Goal: Task Accomplishment & Management: Complete application form

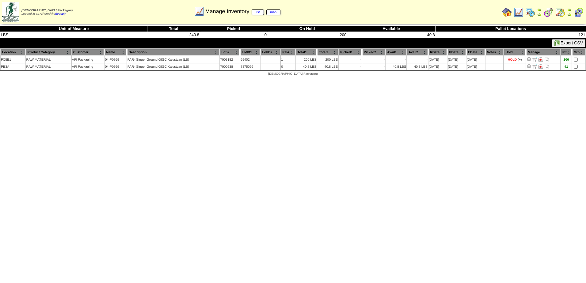
click at [504, 13] on img at bounding box center [507, 12] width 10 height 10
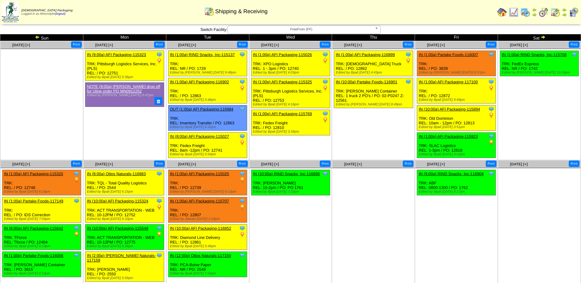
scroll to position [5, 0]
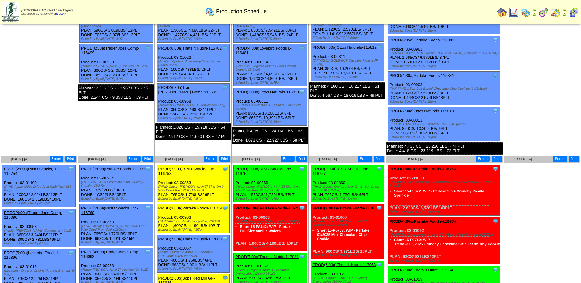
scroll to position [120, 0]
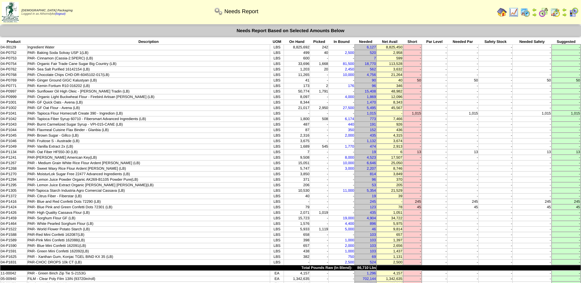
click at [502, 13] on img at bounding box center [502, 12] width 10 height 10
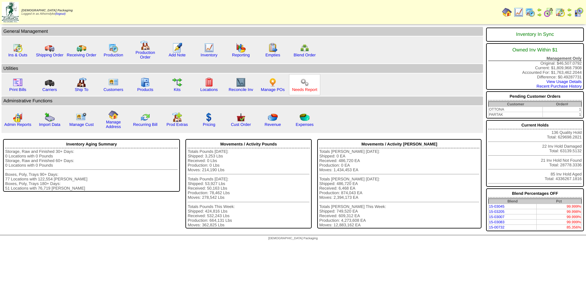
click at [302, 89] on link "Needs Report" at bounding box center [304, 89] width 25 height 5
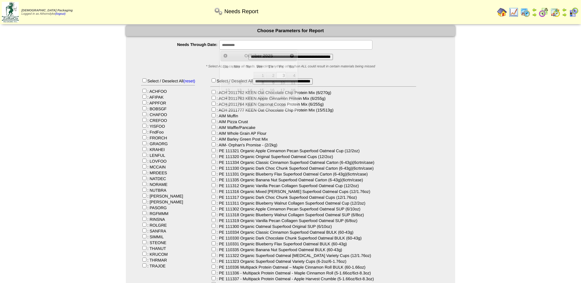
click at [259, 46] on input "**********" at bounding box center [295, 44] width 153 height 9
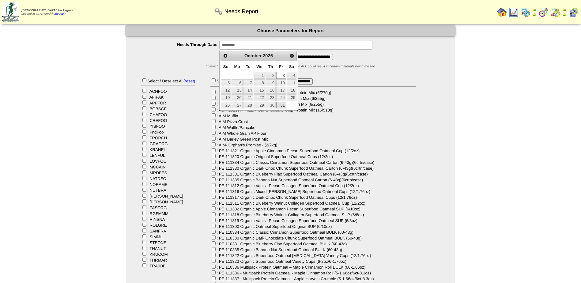
click at [281, 105] on link "31" at bounding box center [281, 105] width 10 height 7
type input "**********"
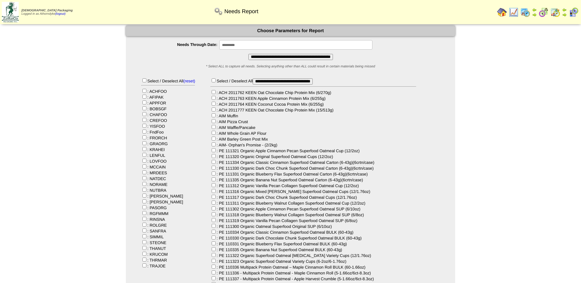
click at [268, 56] on input "**********" at bounding box center [290, 57] width 85 height 6
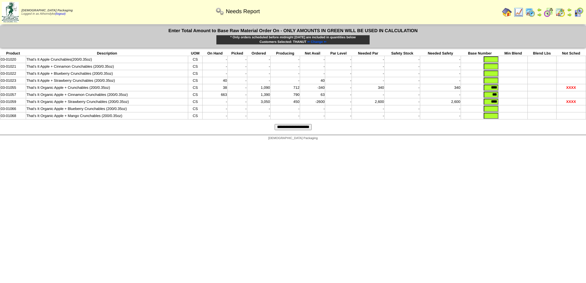
drag, startPoint x: 489, startPoint y: 88, endPoint x: 529, endPoint y: 91, distance: 40.3
click at [526, 91] on tr "03-01055 That's It Organic Apple + Crunchables (200/0.35oz) CS 38 - 1,090 712 -…" at bounding box center [292, 87] width 585 height 7
type input "*"
click at [515, 89] on td at bounding box center [513, 87] width 28 height 7
drag, startPoint x: 487, startPoint y: 96, endPoint x: 521, endPoint y: 97, distance: 33.4
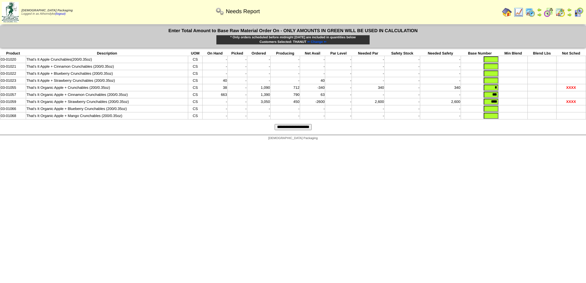
click at [521, 97] on tr "03-01057 That's It Organic Apple + Cinnamon Crunchables (200/0.35oz) CS 663 - 1…" at bounding box center [292, 94] width 585 height 7
type input "*"
click at [516, 108] on td at bounding box center [513, 108] width 28 height 7
drag, startPoint x: 485, startPoint y: 104, endPoint x: 514, endPoint y: 104, distance: 28.8
click at [515, 104] on tr "03-01059 That's It Organic Apple + Strawberry Crunchables (200/0.35oz) CS - - 3…" at bounding box center [292, 101] width 585 height 7
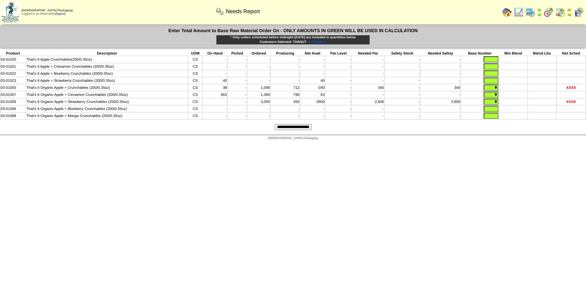
type input "*"
click at [494, 69] on input "text" at bounding box center [490, 66] width 15 height 6
type input "*"
click at [294, 129] on input "**********" at bounding box center [292, 127] width 37 height 6
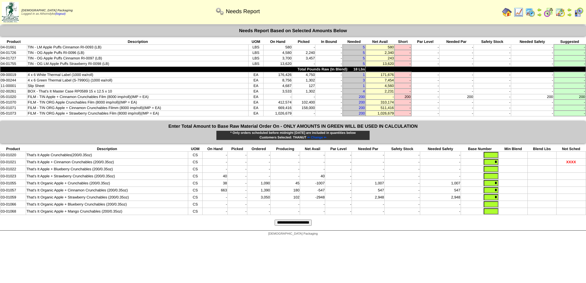
drag, startPoint x: 279, startPoint y: 59, endPoint x: 292, endPoint y: 58, distance: 13.2
click at [292, 58] on tr "04-01727 TIN - OG Apple Puffs Cinnamon RI-0097 (LB) LBS 3,700 3,457 - 5 243 - -…" at bounding box center [292, 58] width 585 height 6
click at [505, 13] on img at bounding box center [507, 12] width 10 height 10
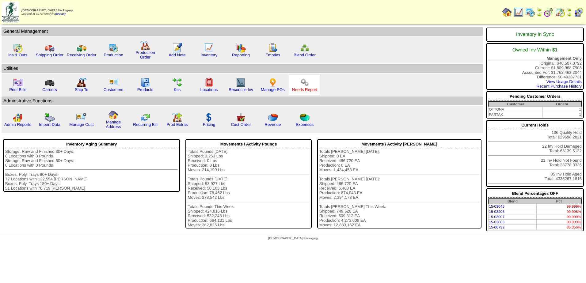
click at [306, 87] on link "Needs Report" at bounding box center [304, 89] width 25 height 5
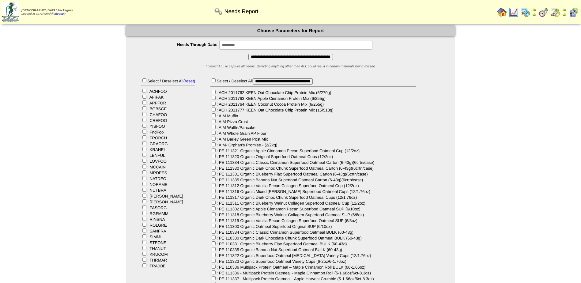
click at [251, 55] on input "**********" at bounding box center [290, 57] width 85 height 6
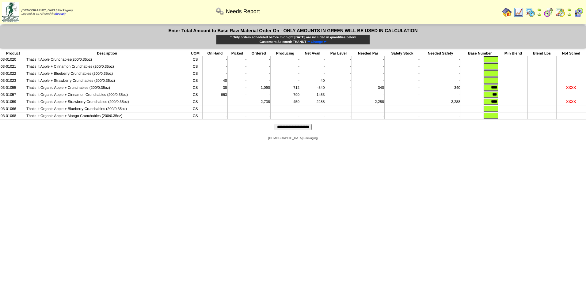
drag, startPoint x: 486, startPoint y: 88, endPoint x: 522, endPoint y: 93, distance: 36.8
click at [522, 93] on tbody "Product Description UOM On Hand Picked Ordered Producing Net Avail Par Level Ne…" at bounding box center [292, 85] width 585 height 69
type input "*"
drag, startPoint x: 526, startPoint y: 91, endPoint x: 513, endPoint y: 92, distance: 12.9
click at [526, 91] on td at bounding box center [513, 87] width 28 height 7
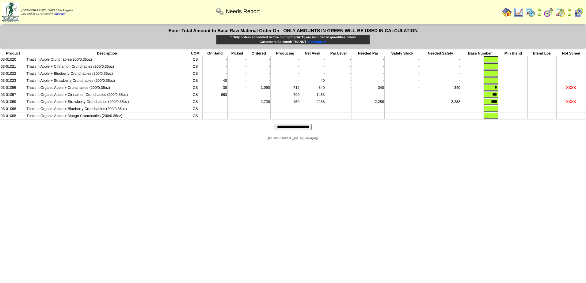
drag, startPoint x: 486, startPoint y: 95, endPoint x: 505, endPoint y: 97, distance: 19.2
click at [503, 97] on tr "03-01057 That's It Organic Apple + Cinnamon Crunchables (200/0.35oz) CS 663 - -…" at bounding box center [292, 94] width 585 height 7
type input "*"
drag, startPoint x: 531, startPoint y: 109, endPoint x: 521, endPoint y: 109, distance: 10.4
click at [531, 109] on td at bounding box center [541, 108] width 29 height 7
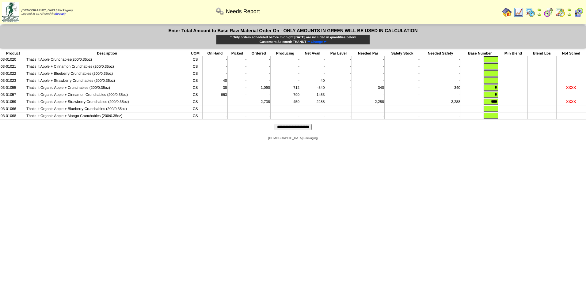
drag, startPoint x: 485, startPoint y: 101, endPoint x: 523, endPoint y: 104, distance: 38.0
click at [521, 103] on tr "03-01059 That's It Organic Apple + Strawberry Crunchables (200/0.35oz) CS - - 2…" at bounding box center [292, 101] width 585 height 7
type input "*"
click at [491, 81] on input "text" at bounding box center [490, 80] width 15 height 6
type input "*"
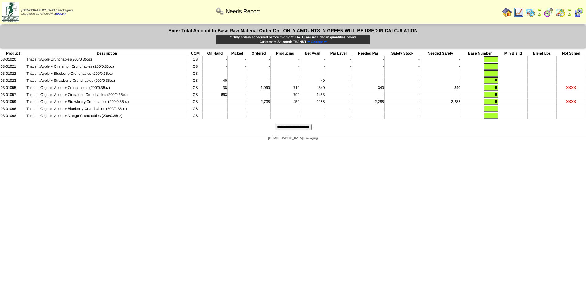
click at [492, 73] on input "text" at bounding box center [490, 73] width 15 height 6
click at [493, 67] on input "text" at bounding box center [490, 66] width 15 height 6
type input "*"
click at [493, 60] on input "text" at bounding box center [490, 59] width 15 height 6
click at [527, 72] on td at bounding box center [513, 73] width 28 height 7
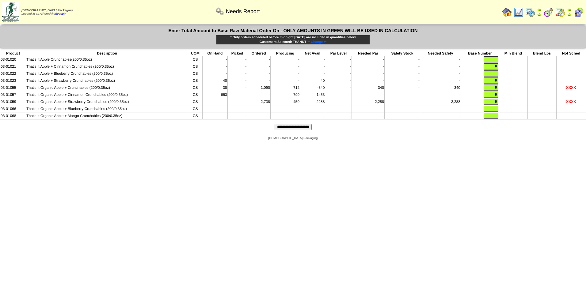
click at [493, 60] on input "text" at bounding box center [490, 59] width 15 height 6
type input "*"
click at [520, 72] on td at bounding box center [513, 73] width 28 height 7
click at [302, 128] on input "**********" at bounding box center [292, 127] width 37 height 6
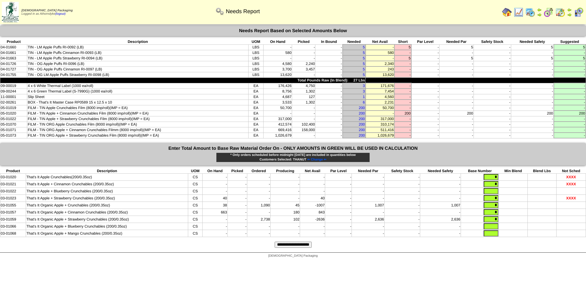
click at [317, 160] on span "⇐ Change ⇐" at bounding box center [316, 160] width 19 height 4
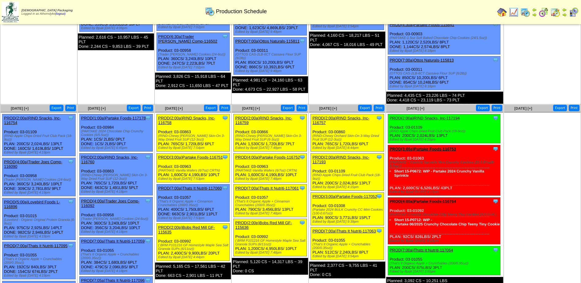
scroll to position [151, 0]
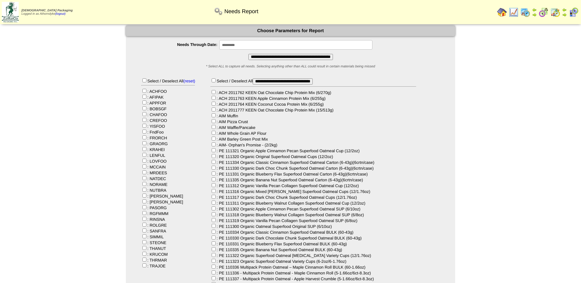
click at [144, 251] on div "Select / Deselect All (reset) : ACHFOO : AFIPAK : APPFOR : BOBSGF : CHAFOO : CR…" at bounding box center [168, 172] width 54 height 191
click at [260, 59] on input "**********" at bounding box center [290, 57] width 85 height 6
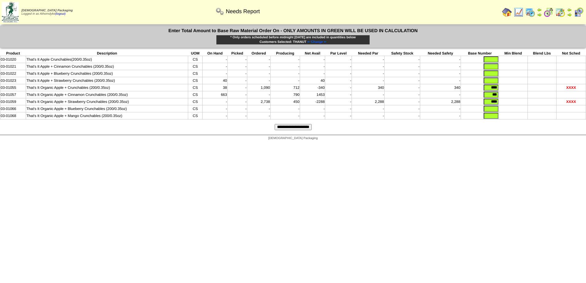
drag, startPoint x: 487, startPoint y: 88, endPoint x: 547, endPoint y: 88, distance: 60.0
click at [547, 88] on tr "03-01055 That's It Organic Apple + Crunchables (200/0.35oz) CS 38 - 1,090 712 -…" at bounding box center [292, 87] width 585 height 7
type input "*"
click at [522, 96] on td at bounding box center [513, 94] width 28 height 7
click at [489, 93] on td "***" at bounding box center [479, 94] width 38 height 7
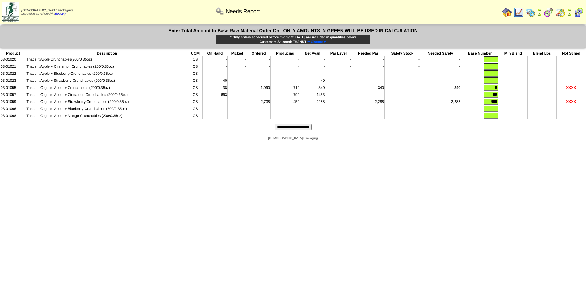
drag, startPoint x: 483, startPoint y: 96, endPoint x: 534, endPoint y: 98, distance: 50.6
click at [534, 98] on tr "03-01057 That's It Organic Apple + Cinnamon Crunchables (200/0.35oz) CS 663 - -…" at bounding box center [292, 94] width 585 height 7
type input "*"
drag, startPoint x: 527, startPoint y: 101, endPoint x: 507, endPoint y: 102, distance: 20.6
click at [527, 101] on td at bounding box center [541, 101] width 29 height 7
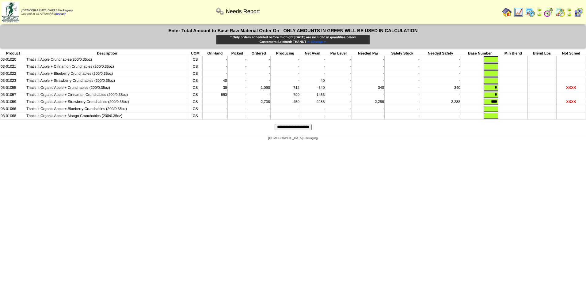
drag, startPoint x: 481, startPoint y: 102, endPoint x: 485, endPoint y: 102, distance: 3.4
click at [483, 102] on td "****" at bounding box center [479, 101] width 38 height 7
drag, startPoint x: 485, startPoint y: 102, endPoint x: 522, endPoint y: 106, distance: 37.0
click at [522, 105] on tr "03-01059 That's It Organic Apple + Strawberry Crunchables (200/0.35oz) CS - - 2…" at bounding box center [292, 101] width 585 height 7
type input "*"
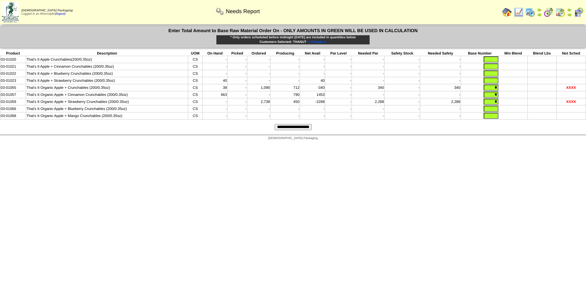
click at [491, 73] on input "text" at bounding box center [490, 73] width 15 height 6
type input "*"
click at [486, 68] on input "text" at bounding box center [490, 66] width 15 height 6
type input "*"
click at [493, 81] on input "text" at bounding box center [490, 80] width 15 height 6
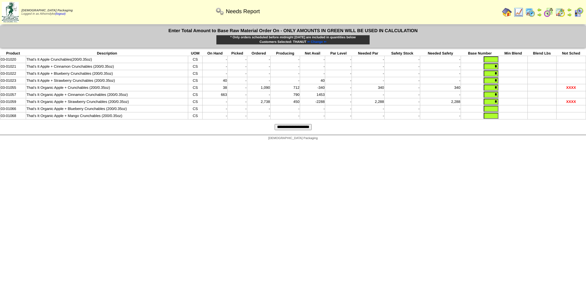
type input "*"
click at [491, 61] on input "*" at bounding box center [490, 59] width 15 height 6
type input "*"
click at [510, 105] on td at bounding box center [513, 101] width 28 height 7
click at [495, 111] on input "text" at bounding box center [490, 109] width 15 height 6
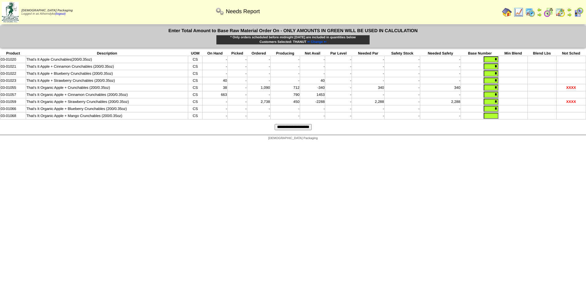
type input "*"
click at [515, 122] on form "Enter Total Amount to Base Raw Material Order On - ONLY AMOUNTS IN GREEN WILL B…" at bounding box center [293, 79] width 586 height 109
click at [496, 118] on input "text" at bounding box center [490, 116] width 15 height 6
type input "*"
click at [303, 130] on input "**********" at bounding box center [292, 127] width 37 height 6
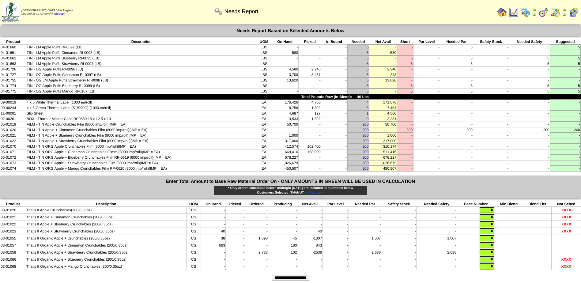
click at [281, 74] on td "3,700" at bounding box center [284, 75] width 27 height 6
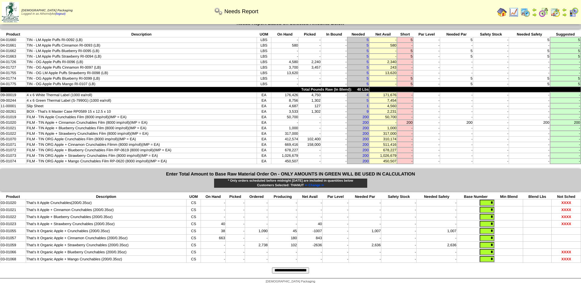
scroll to position [14, 0]
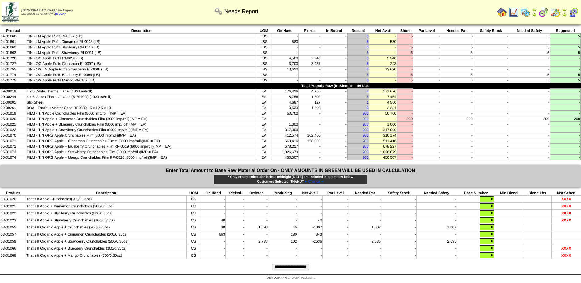
click at [488, 240] on input "*" at bounding box center [487, 241] width 15 height 6
drag, startPoint x: 488, startPoint y: 240, endPoint x: 509, endPoint y: 242, distance: 20.9
click at [509, 242] on tr "03-01059 That's It Organic Apple + Strawberry Crunchables (200/0.35oz) CS - - 2…" at bounding box center [290, 241] width 581 height 7
drag, startPoint x: 486, startPoint y: 232, endPoint x: 501, endPoint y: 232, distance: 14.4
click at [501, 232] on tr "03-01057 That's It Organic Apple + Cinnamon Crunchables (200/0.35oz) CS 663 - -…" at bounding box center [290, 234] width 581 height 7
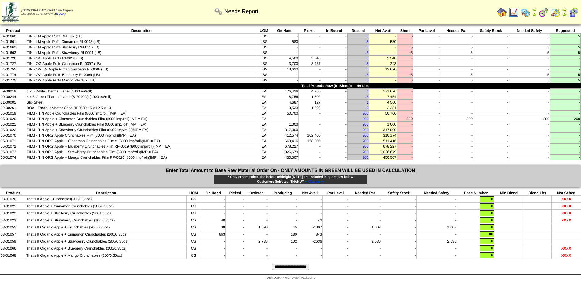
type input "***"
drag, startPoint x: 487, startPoint y: 226, endPoint x: 510, endPoint y: 226, distance: 23.0
click at [510, 226] on tr "03-01055 That's It Organic Apple + Crunchables (200/0.35oz) CS 38 - 1,090 45 -1…" at bounding box center [290, 227] width 581 height 7
type input "****"
drag, startPoint x: 483, startPoint y: 239, endPoint x: 525, endPoint y: 239, distance: 41.7
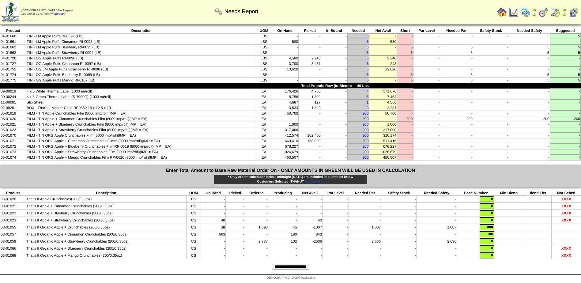
click at [524, 239] on tr "03-01059 That's It Organic Apple + Strawberry Crunchables (200/0.35oz) CS - - 2…" at bounding box center [290, 241] width 581 height 7
type input "****"
click at [379, 271] on form "Enter Total Amount to Base Raw Material Order On - ONLY AMOUNTS IN GREEN WILL B…" at bounding box center [290, 219] width 581 height 109
click at [305, 267] on input "**********" at bounding box center [290, 267] width 37 height 6
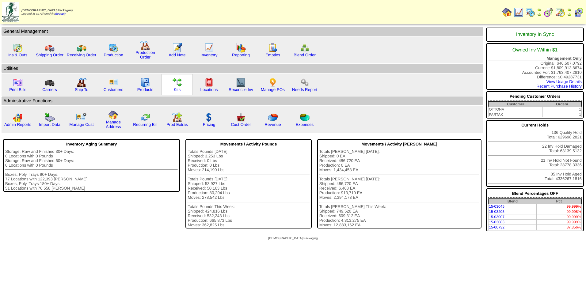
click at [178, 85] on img at bounding box center [177, 82] width 10 height 10
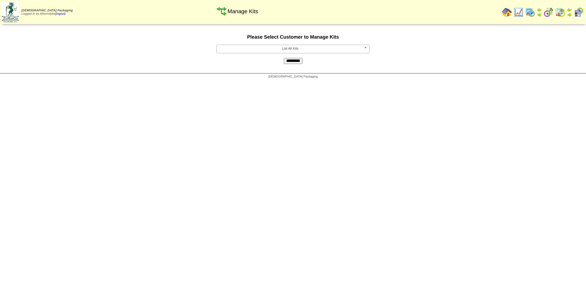
click at [282, 52] on span "List All Kits" at bounding box center [290, 48] width 142 height 7
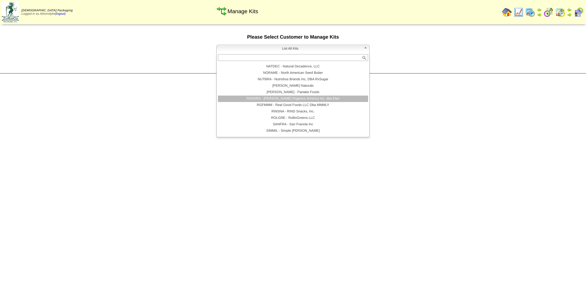
scroll to position [71, 0]
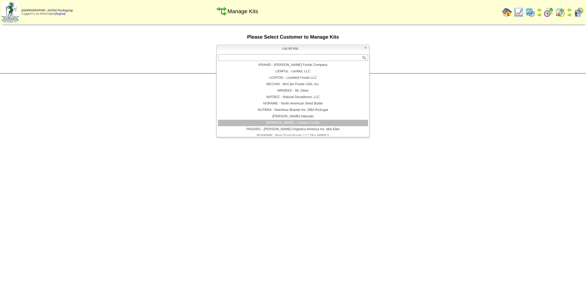
click at [304, 121] on li "[PERSON_NAME] - Partake Foods" at bounding box center [293, 123] width 150 height 6
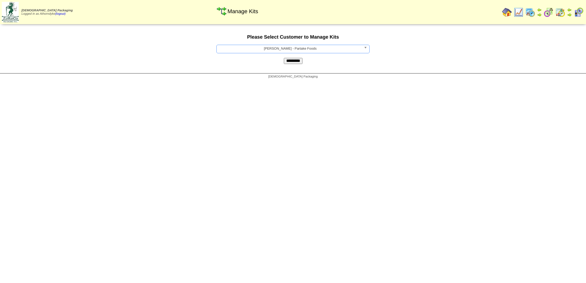
click at [295, 61] on input "*********" at bounding box center [293, 61] width 19 height 6
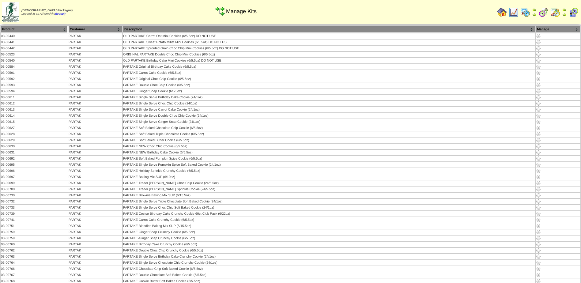
scroll to position [936, 0]
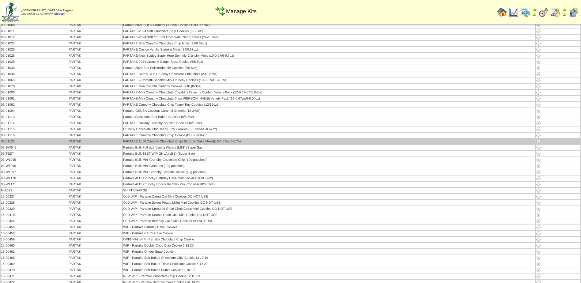
click at [536, 142] on img at bounding box center [538, 141] width 5 height 5
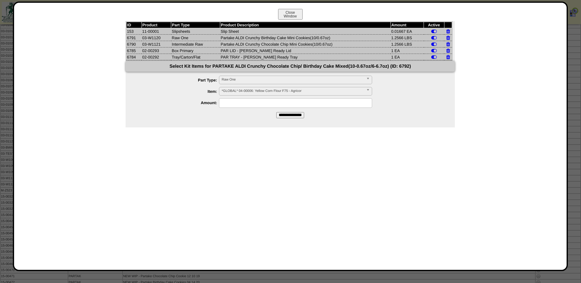
drag, startPoint x: 282, startPoint y: 50, endPoint x: 120, endPoint y: 51, distance: 162.3
click at [120, 51] on div "ID Product Part Type Product Description Amount Active 153 11-00001 Slipsheets …" at bounding box center [290, 148] width 540 height 255
click at [285, 48] on td "PAR LID - Aldi Shelf Ready Lid" at bounding box center [305, 50] width 171 height 6
click at [287, 14] on button "Close Window" at bounding box center [290, 14] width 25 height 11
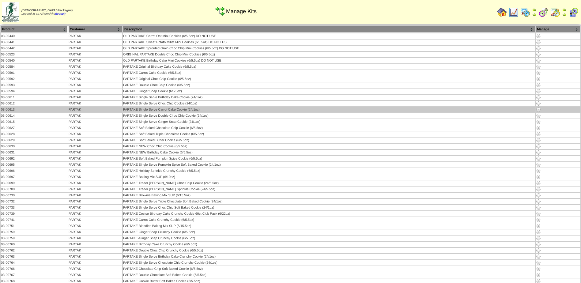
scroll to position [936, 0]
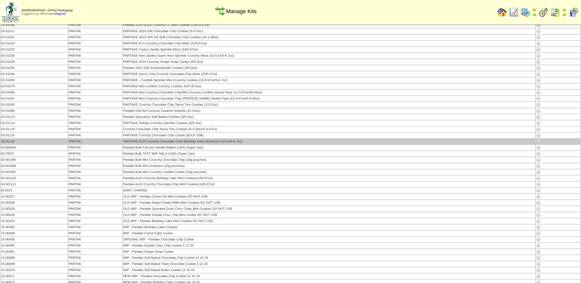
click at [538, 143] on img at bounding box center [538, 141] width 5 height 5
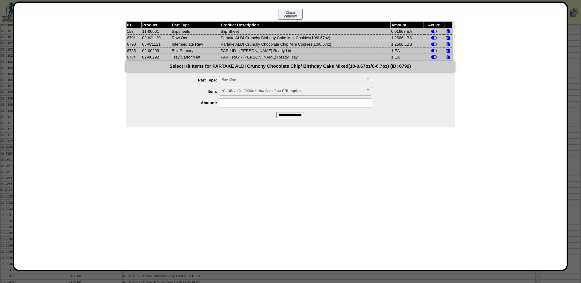
drag, startPoint x: 142, startPoint y: 51, endPoint x: 161, endPoint y: 56, distance: 19.4
click at [161, 56] on tbody "ID Product Part Type Product Description Amount Active 153 11-00001 Slipsheets …" at bounding box center [290, 41] width 326 height 38
drag, startPoint x: 161, startPoint y: 56, endPoint x: 155, endPoint y: 73, distance: 17.5
click at [155, 73] on form "**********" at bounding box center [290, 89] width 329 height 57
click at [297, 11] on button "Close Window" at bounding box center [290, 14] width 25 height 11
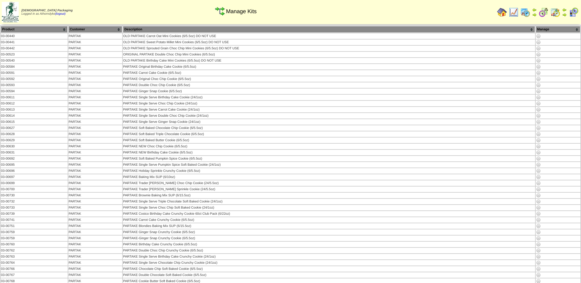
click at [498, 13] on img at bounding box center [502, 12] width 10 height 10
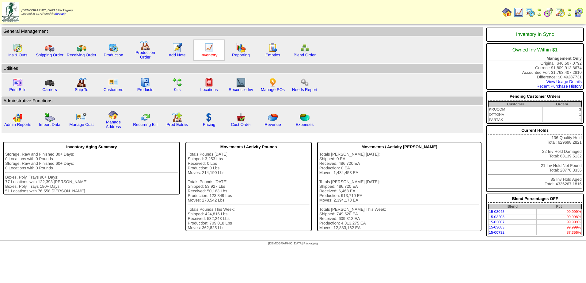
click at [207, 53] on link "Inventory" at bounding box center [209, 55] width 17 height 5
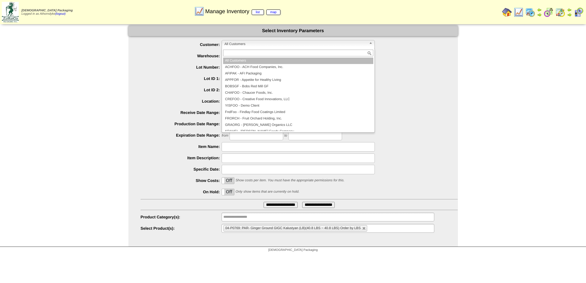
click at [244, 43] on span "All Customers" at bounding box center [295, 43] width 142 height 7
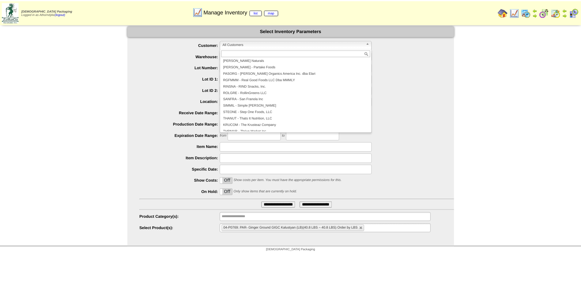
scroll to position [132, 0]
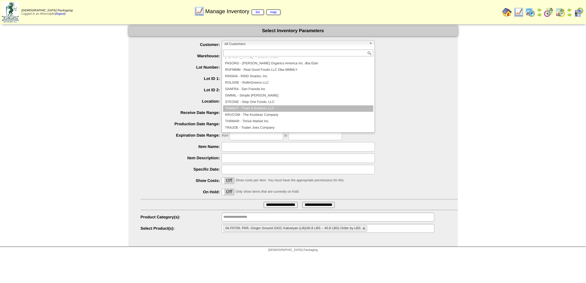
click at [247, 109] on li "THANUT - Thats It Nutrition, LLC" at bounding box center [298, 108] width 150 height 6
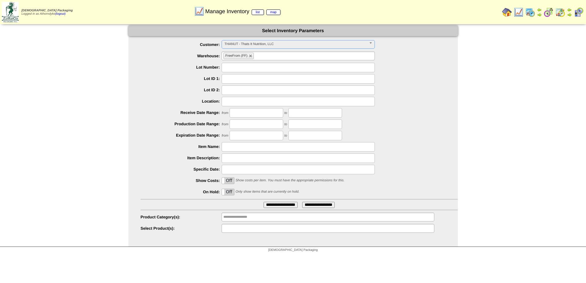
click at [244, 231] on input "text" at bounding box center [242, 229] width 39 height 8
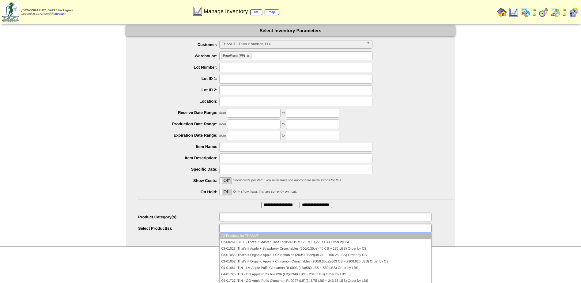
click at [242, 221] on input "text" at bounding box center [240, 217] width 39 height 8
type input "**********"
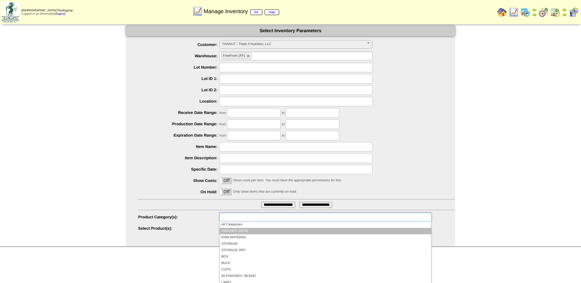
click at [239, 233] on li "FINISHED GOOD" at bounding box center [326, 231] width 212 height 6
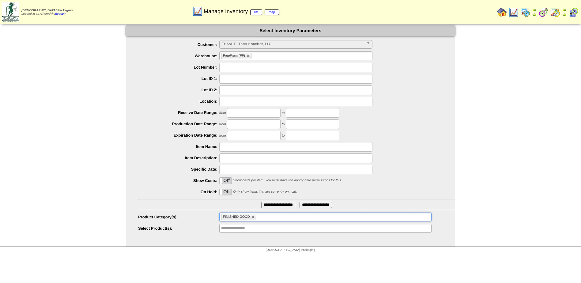
click at [274, 205] on input "**********" at bounding box center [278, 205] width 34 height 6
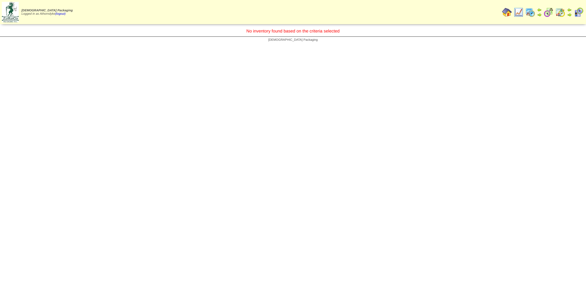
click at [520, 15] on img at bounding box center [518, 12] width 10 height 10
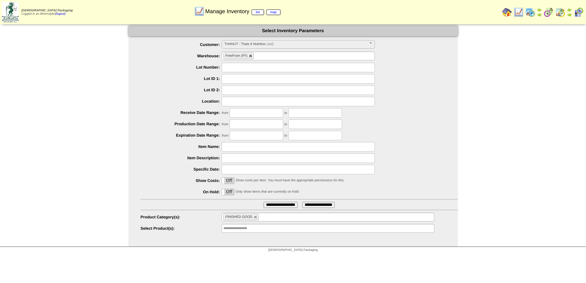
click at [249, 57] on link at bounding box center [251, 56] width 4 height 4
type input "**********"
click at [250, 57] on input "text" at bounding box center [242, 56] width 39 height 8
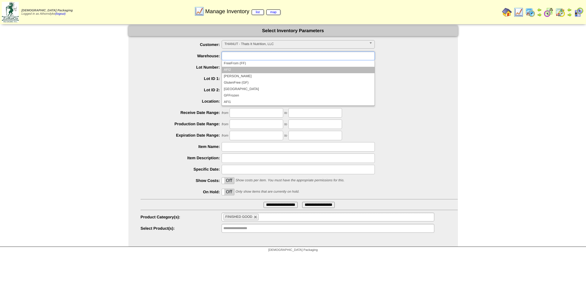
click at [239, 70] on li "AFI2" at bounding box center [298, 70] width 153 height 6
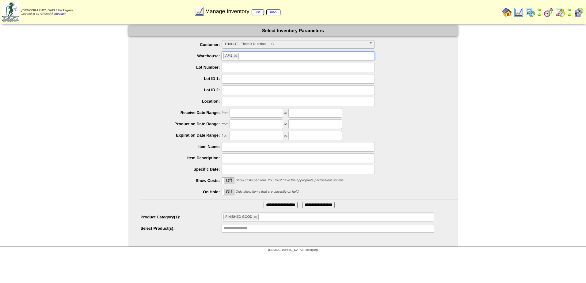
click at [284, 206] on input "**********" at bounding box center [280, 205] width 34 height 6
